Goal: Information Seeking & Learning: Learn about a topic

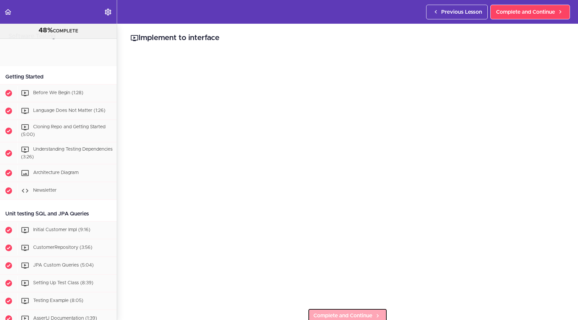
drag, startPoint x: 0, startPoint y: 0, endPoint x: 321, endPoint y: 182, distance: 369.6
click at [321, 312] on span "Complete and Continue" at bounding box center [342, 316] width 59 height 8
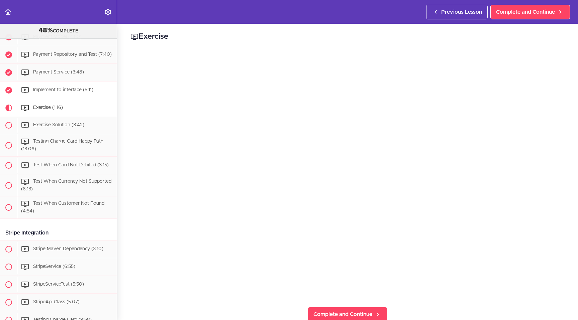
scroll to position [558, 0]
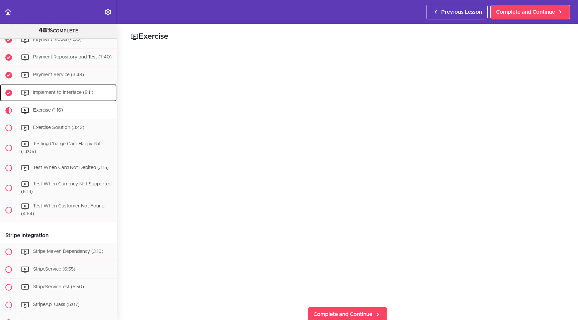
click at [59, 95] on span "Implement to interface (5:11)" at bounding box center [63, 92] width 60 height 5
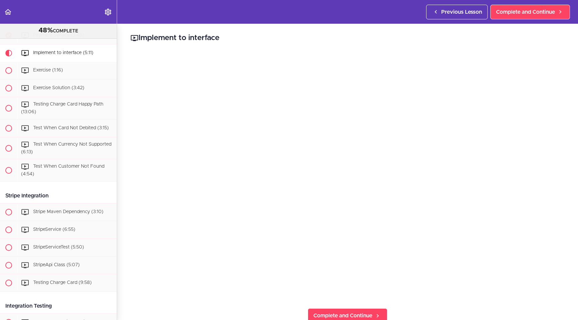
scroll to position [63, 0]
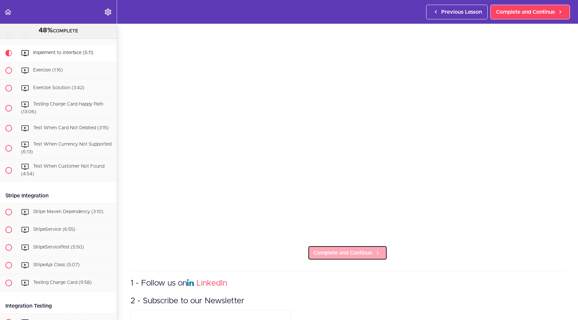
click at [338, 253] on span "Complete and Continue" at bounding box center [342, 253] width 59 height 8
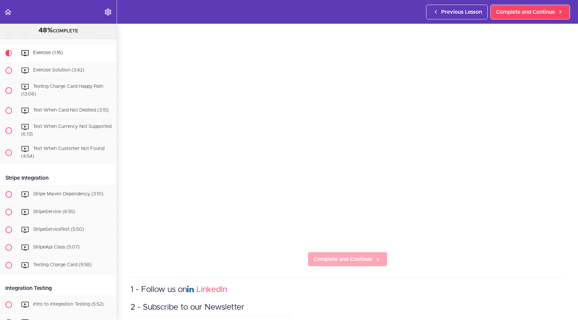
scroll to position [58, 0]
click at [336, 256] on span "Complete and Continue" at bounding box center [342, 259] width 59 height 8
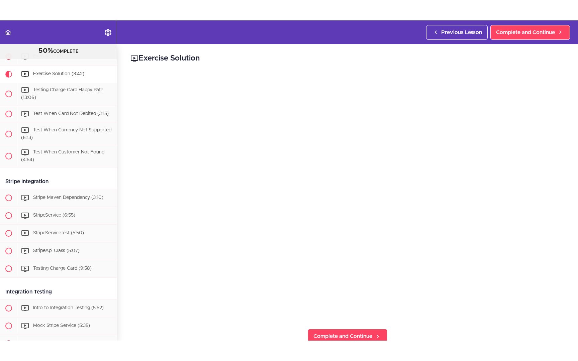
scroll to position [633, 0]
